Goal: Information Seeking & Learning: Check status

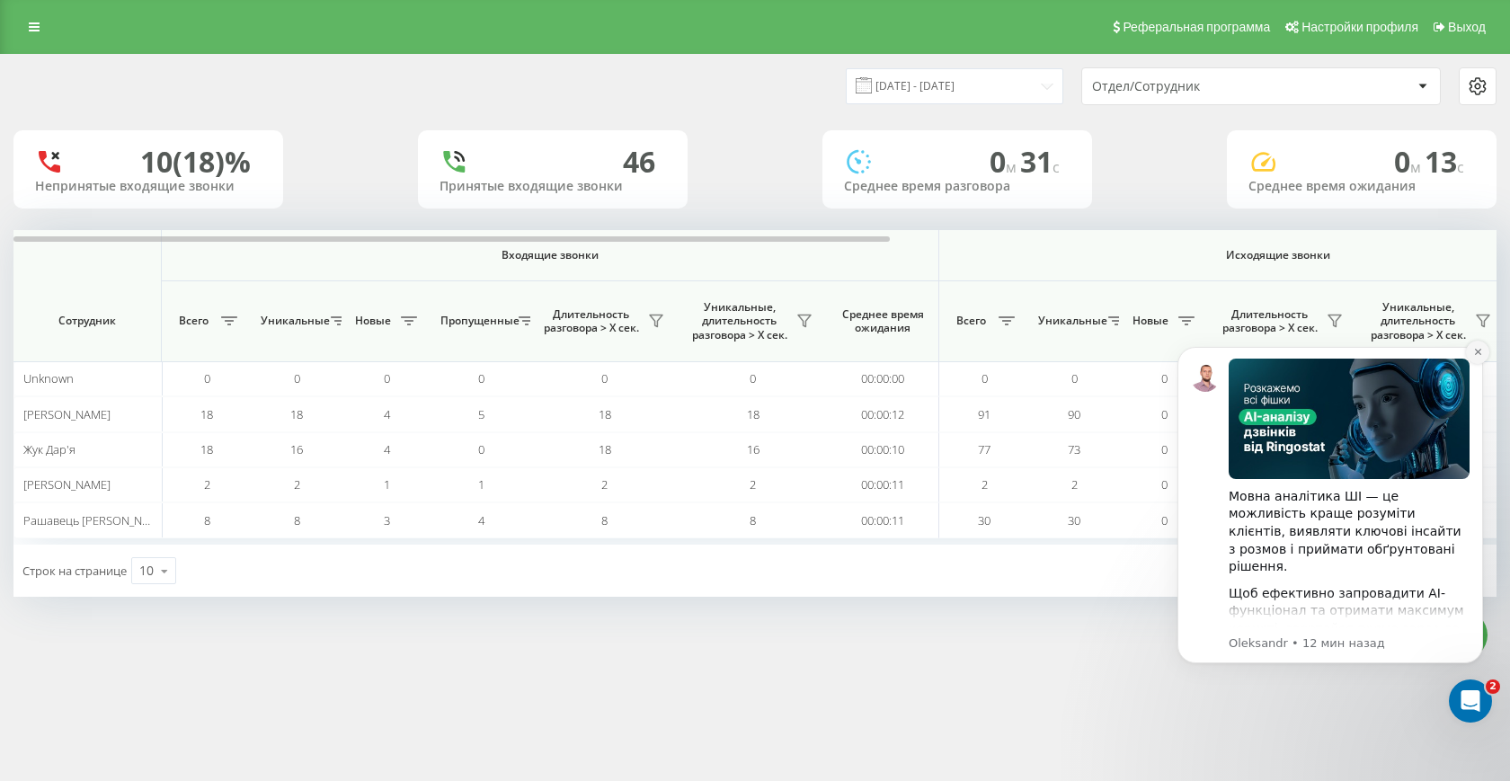
click at [1479, 346] on button "Dismiss notification" at bounding box center [1477, 352] width 23 height 23
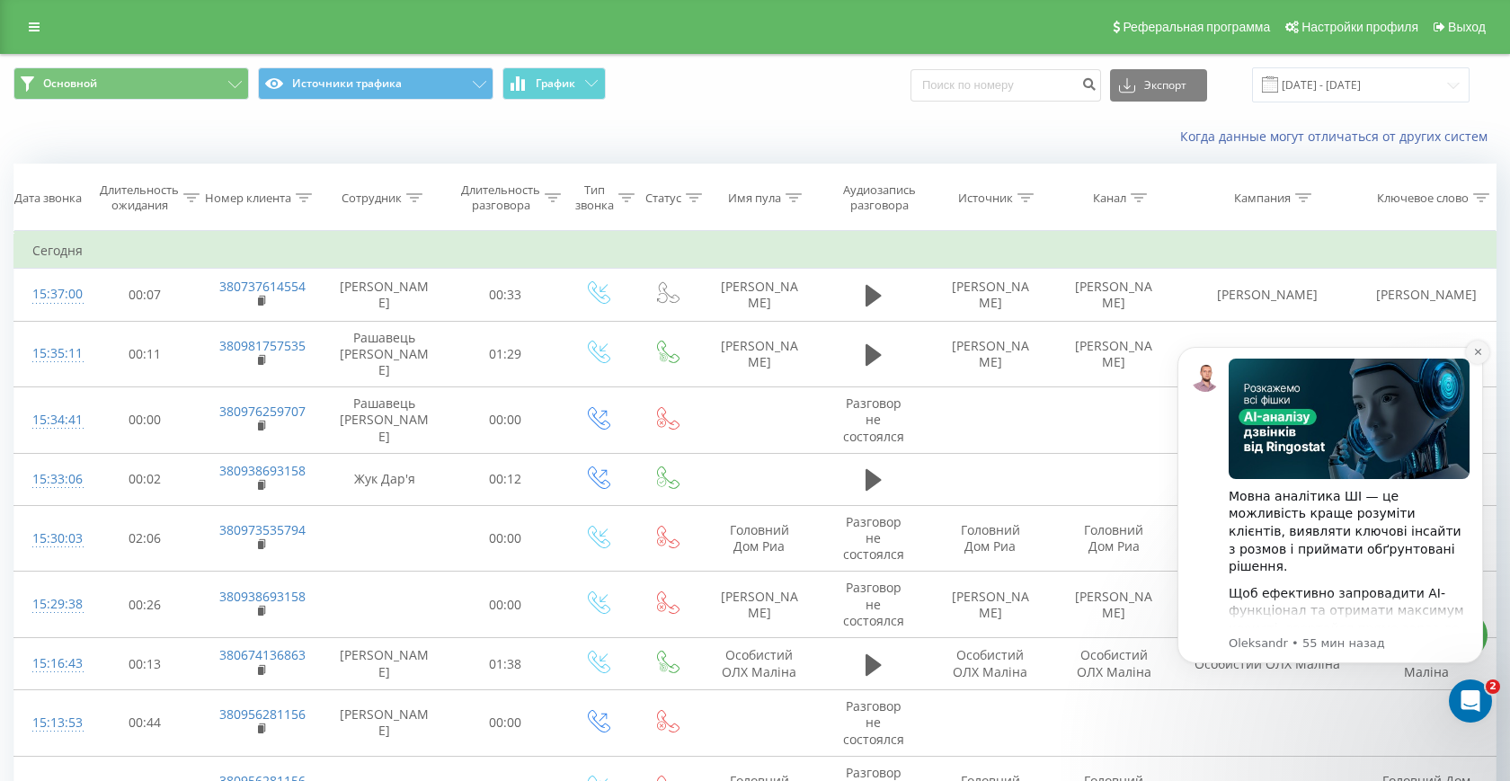
click at [1478, 353] on icon "Dismiss notification" at bounding box center [1477, 352] width 6 height 6
